Goal: Navigation & Orientation: Find specific page/section

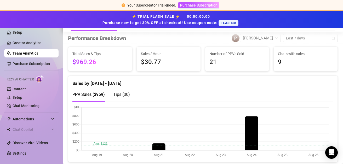
scroll to position [79, 0]
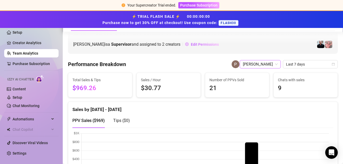
click at [268, 62] on span "[PERSON_NAME]" at bounding box center [260, 64] width 35 height 8
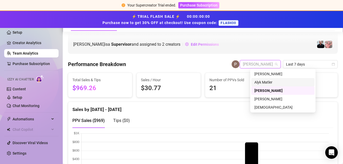
click at [266, 80] on div "Alyk Matler" at bounding box center [283, 83] width 57 height 6
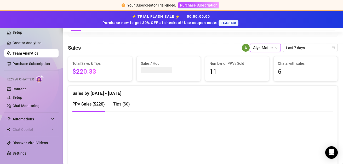
scroll to position [79, 0]
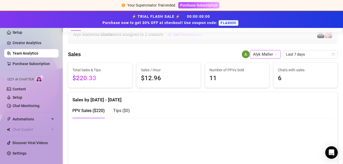
click at [268, 52] on span "Alyk Matler" at bounding box center [265, 55] width 25 height 8
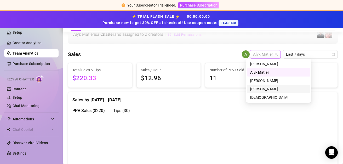
click at [257, 91] on div "[PERSON_NAME]" at bounding box center [278, 89] width 57 height 6
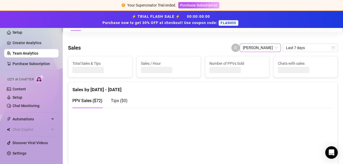
scroll to position [79, 0]
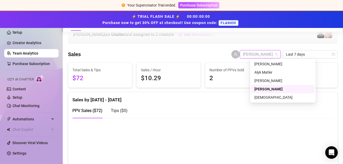
click at [266, 53] on span "[PERSON_NAME]" at bounding box center [260, 55] width 35 height 8
click at [271, 66] on div "[PERSON_NAME]" at bounding box center [283, 64] width 57 height 6
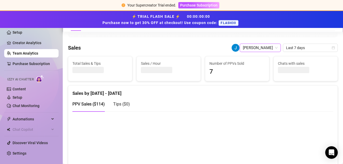
scroll to position [79, 0]
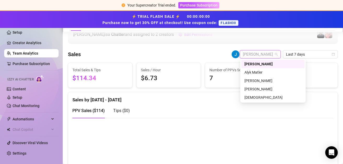
click at [266, 54] on span "[PERSON_NAME]" at bounding box center [260, 55] width 35 height 8
click at [221, 106] on div "PPV Sales ( $114 ) Tips ( $0 )" at bounding box center [202, 110] width 261 height 15
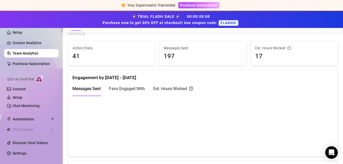
scroll to position [209, 0]
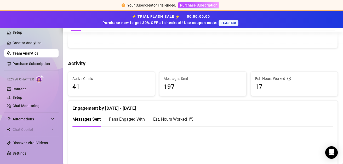
click at [248, 116] on div "Messages Sent Fans Engaged With Est. Hours Worked" at bounding box center [202, 119] width 261 height 15
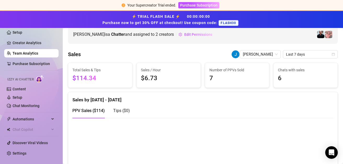
scroll to position [52, 0]
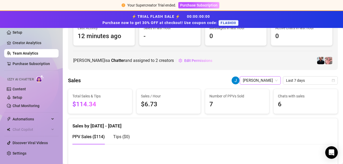
click at [254, 78] on span "[PERSON_NAME]" at bounding box center [260, 81] width 35 height 8
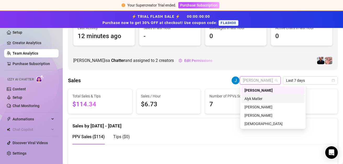
click at [253, 98] on div "Alyk Matler" at bounding box center [273, 99] width 57 height 6
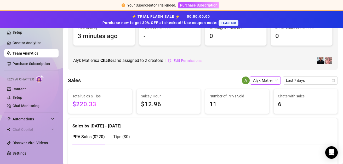
scroll to position [79, 0]
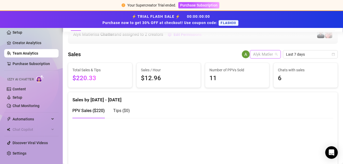
click at [257, 55] on span "Alyk Matler" at bounding box center [265, 55] width 25 height 8
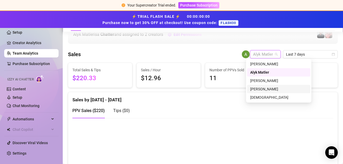
click at [260, 90] on div "[PERSON_NAME]" at bounding box center [278, 89] width 57 height 6
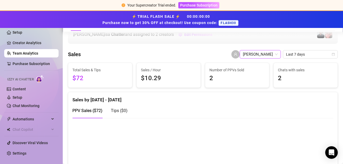
click at [261, 55] on span "[PERSON_NAME]" at bounding box center [260, 55] width 35 height 8
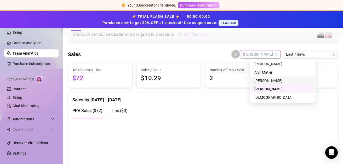
click at [265, 80] on div "[PERSON_NAME]" at bounding box center [283, 81] width 57 height 6
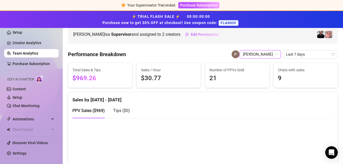
scroll to position [52, 0]
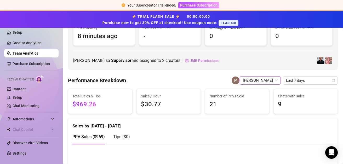
click at [266, 78] on span "[PERSON_NAME]" at bounding box center [260, 81] width 35 height 8
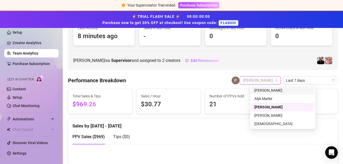
click at [265, 90] on div "[PERSON_NAME]" at bounding box center [283, 91] width 57 height 6
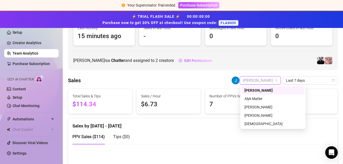
click at [258, 79] on span "[PERSON_NAME]" at bounding box center [260, 81] width 35 height 8
click at [263, 100] on div "Alyk Matler" at bounding box center [273, 99] width 57 height 6
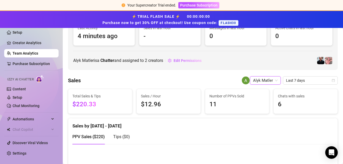
click at [254, 79] on span "Alyk Matler" at bounding box center [265, 81] width 25 height 8
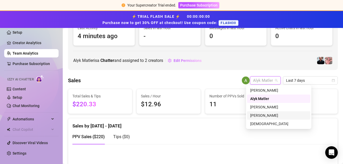
click at [259, 118] on div "[PERSON_NAME]" at bounding box center [278, 116] width 57 height 6
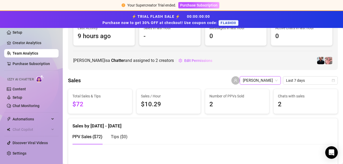
click at [263, 82] on span "[PERSON_NAME]" at bounding box center [260, 81] width 35 height 8
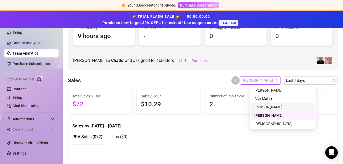
click at [262, 107] on div "[PERSON_NAME]" at bounding box center [283, 107] width 57 height 6
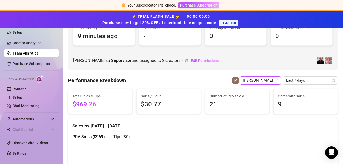
click at [258, 81] on span "[PERSON_NAME]" at bounding box center [260, 81] width 35 height 8
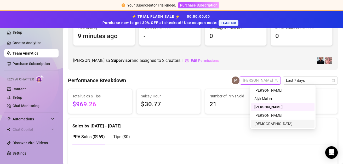
click at [261, 122] on div "[DEMOGRAPHIC_DATA]" at bounding box center [283, 124] width 57 height 6
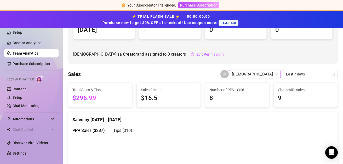
scroll to position [52, 0]
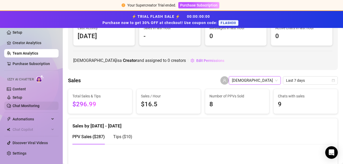
click at [37, 108] on link "Chat Monitoring" at bounding box center [26, 106] width 27 height 4
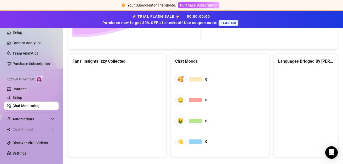
scroll to position [332, 0]
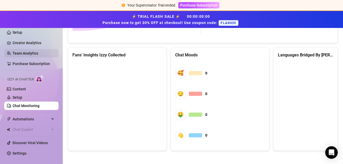
click at [32, 53] on link "Team Analytics" at bounding box center [26, 53] width 26 height 4
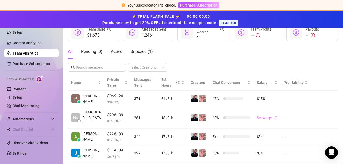
scroll to position [106, 0]
